Goal: Use online tool/utility: Use online tool/utility

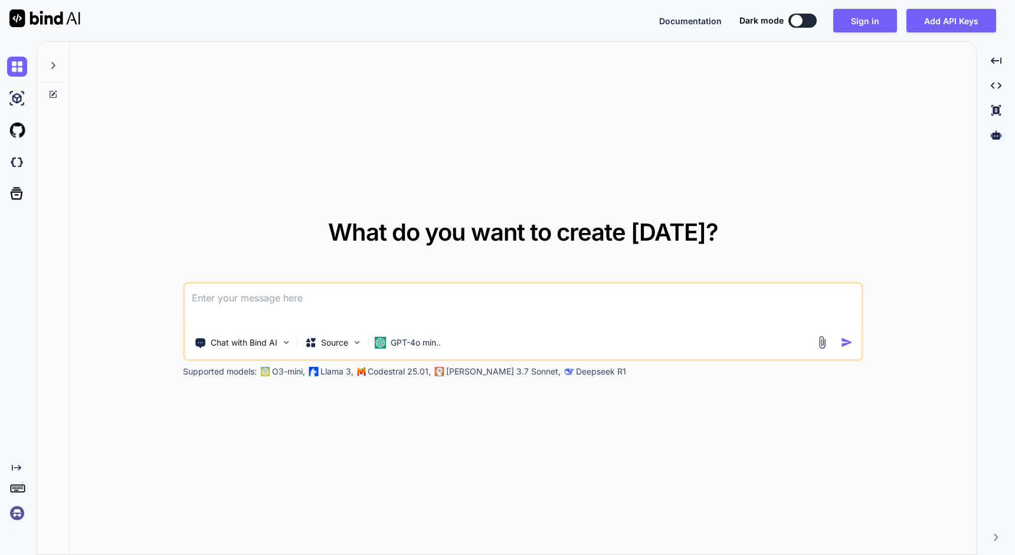
click at [719, 31] on div "Documentation Dark mode Sign in Add API Keys Created with Pixso." at bounding box center [832, 21] width 346 height 24
click at [340, 345] on p "Source" at bounding box center [334, 343] width 27 height 12
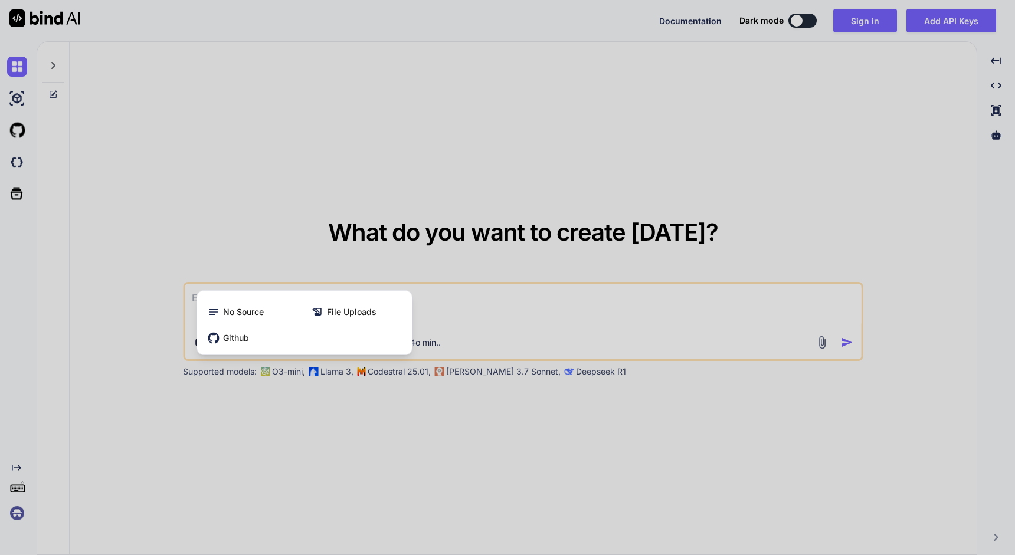
click at [346, 176] on div at bounding box center [507, 277] width 1015 height 555
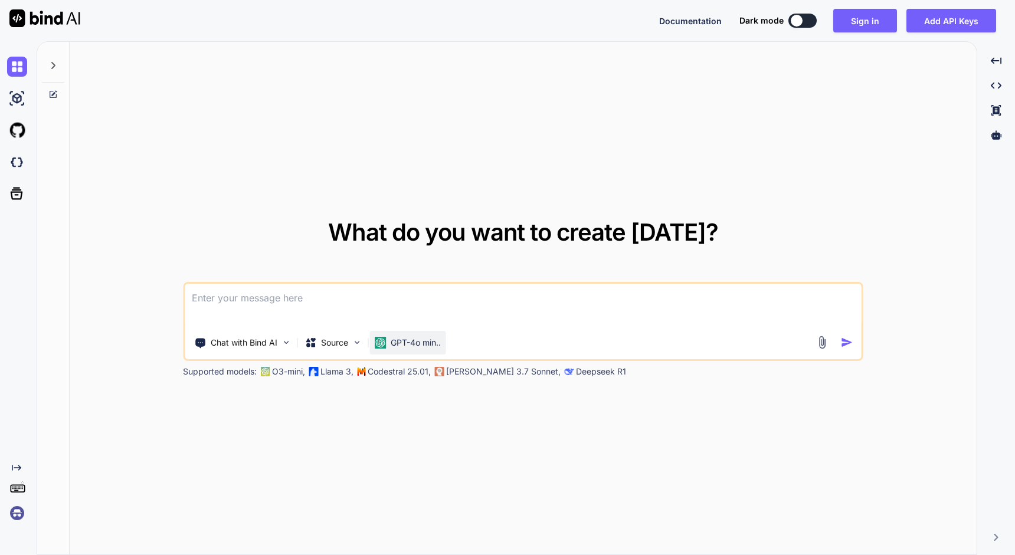
click at [410, 341] on p "GPT-4o min.." at bounding box center [416, 343] width 50 height 12
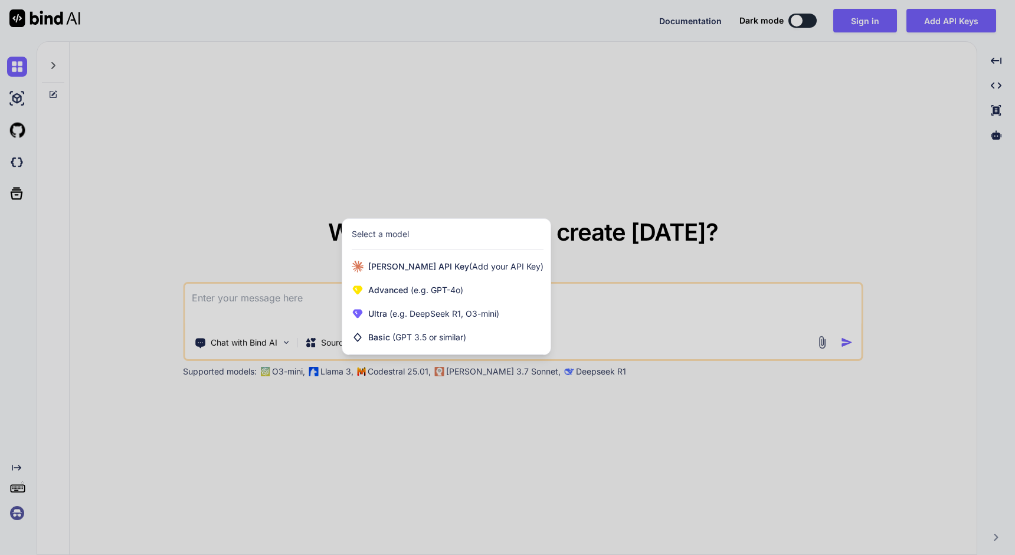
click at [248, 225] on div at bounding box center [507, 277] width 1015 height 555
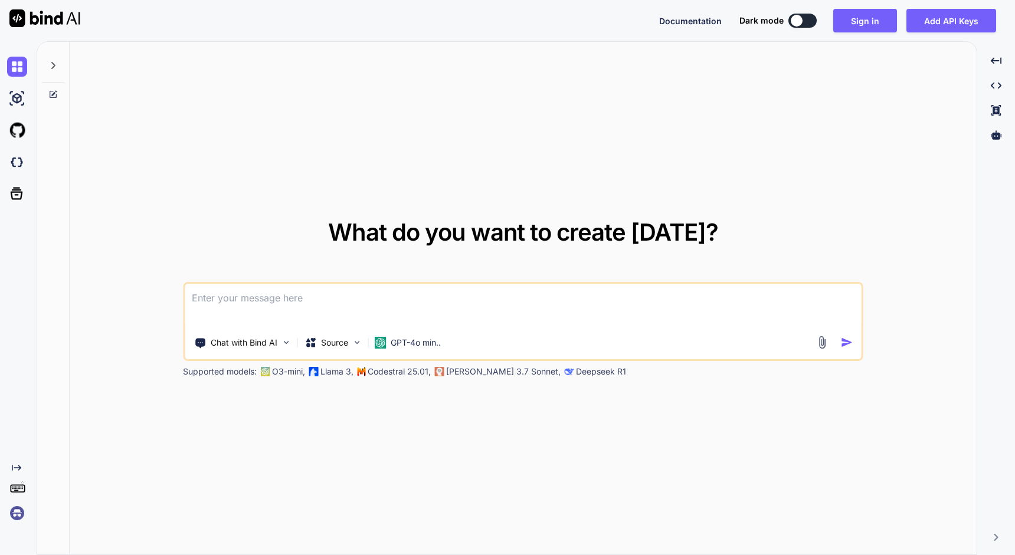
click at [14, 464] on icon "Created with Pixso." at bounding box center [16, 467] width 9 height 9
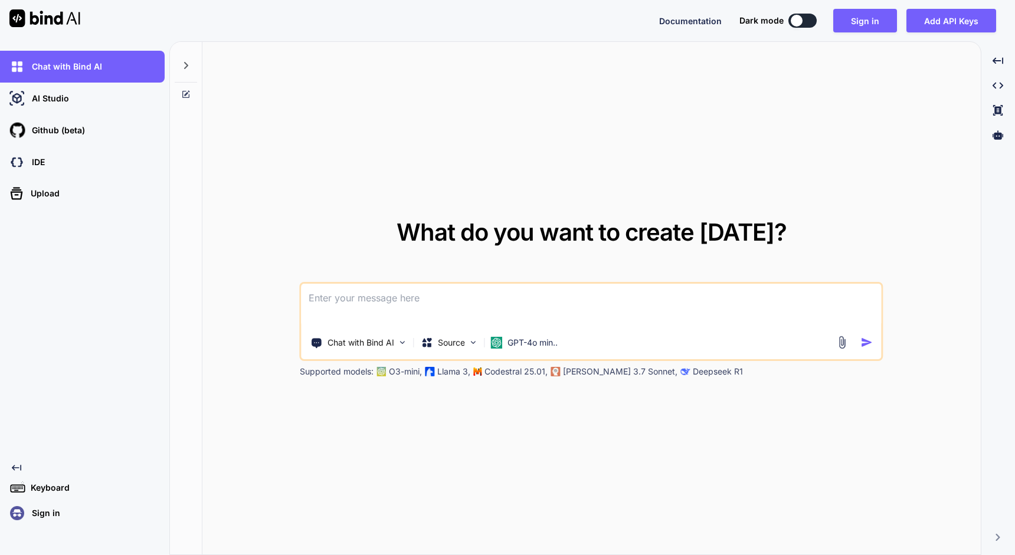
click at [14, 464] on icon "Created with Pixso." at bounding box center [16, 467] width 9 height 9
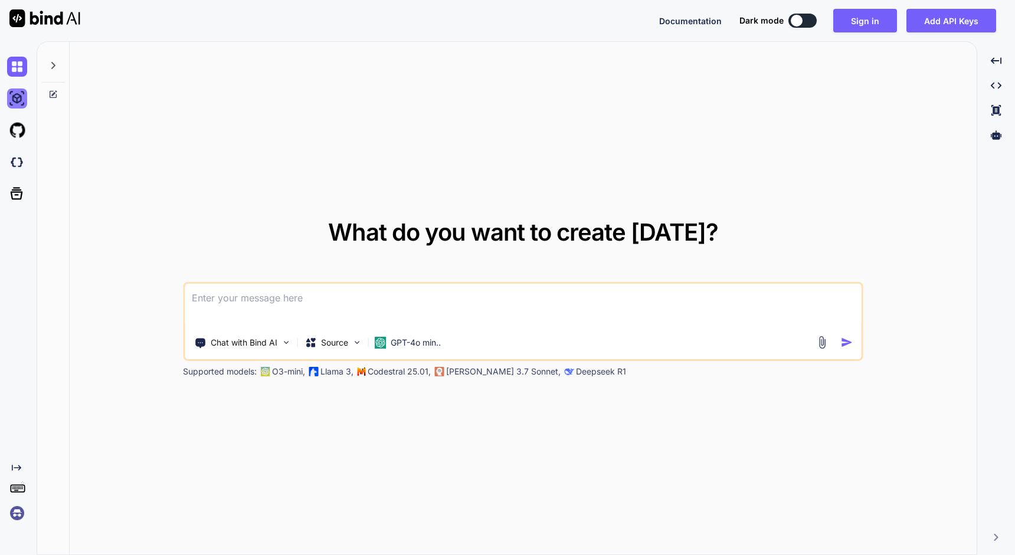
click at [17, 94] on img at bounding box center [17, 99] width 20 height 20
type textarea "x"
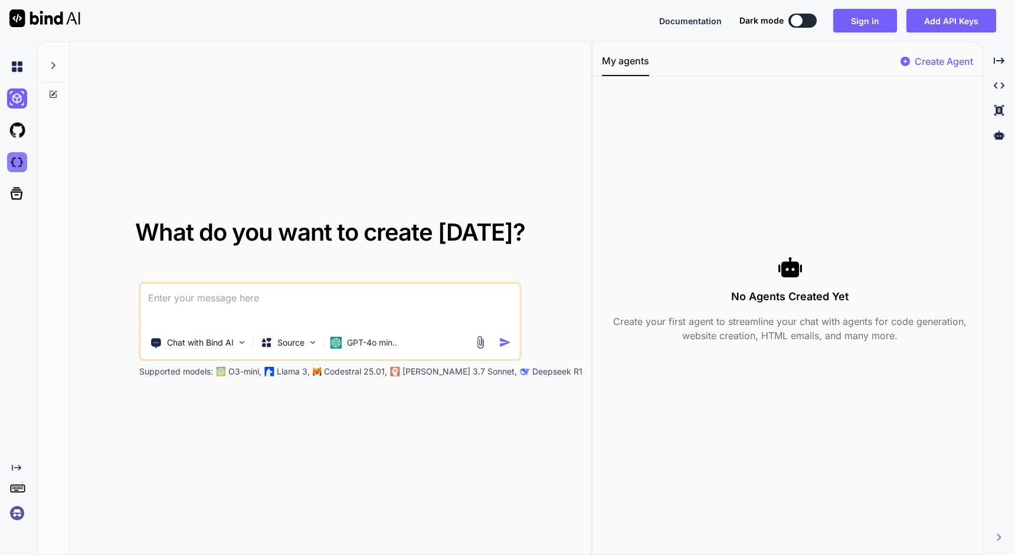
click at [11, 166] on img at bounding box center [17, 162] width 20 height 20
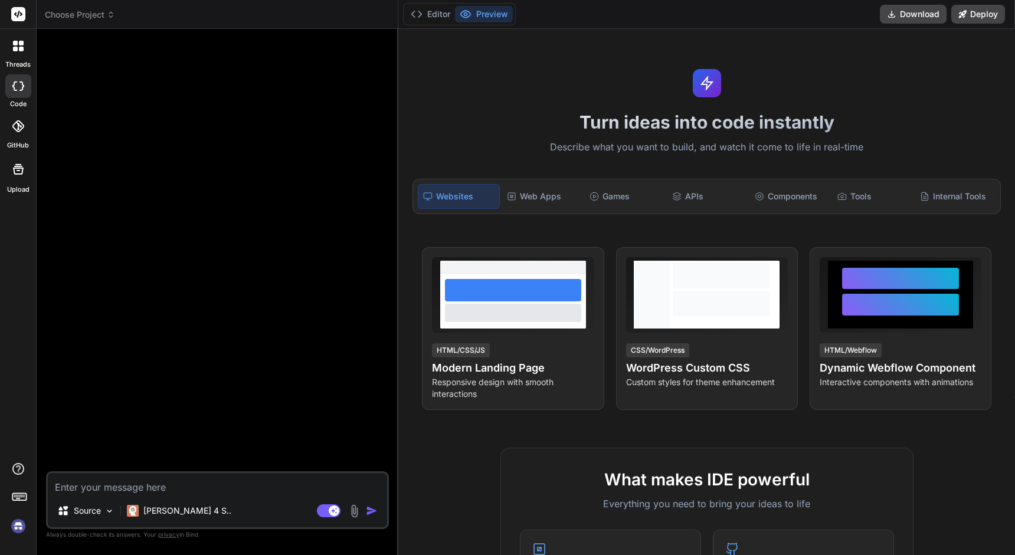
type textarea "x"
